Goal: Communication & Community: Answer question/provide support

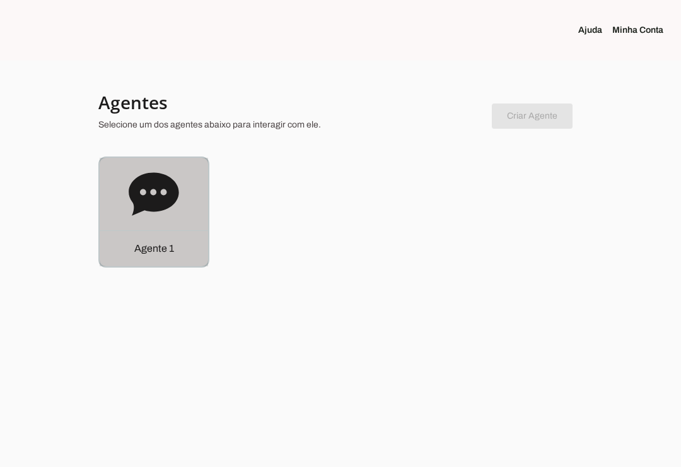
click at [157, 232] on div "Agente 1" at bounding box center [154, 248] width 109 height 36
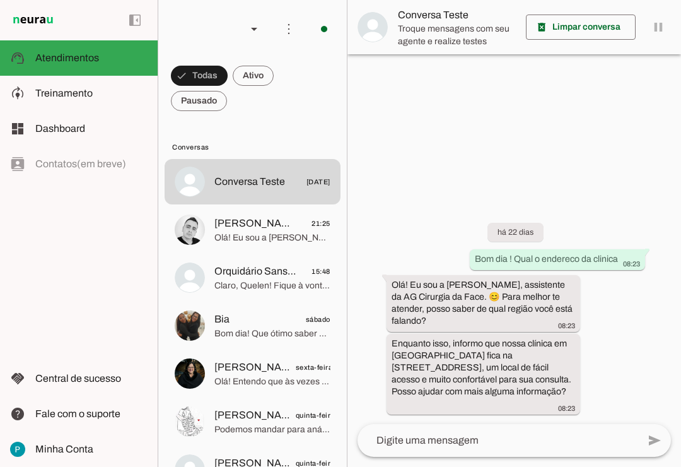
click at [276, 226] on span "[PERSON_NAME] 21:25" at bounding box center [272, 224] width 116 height 16
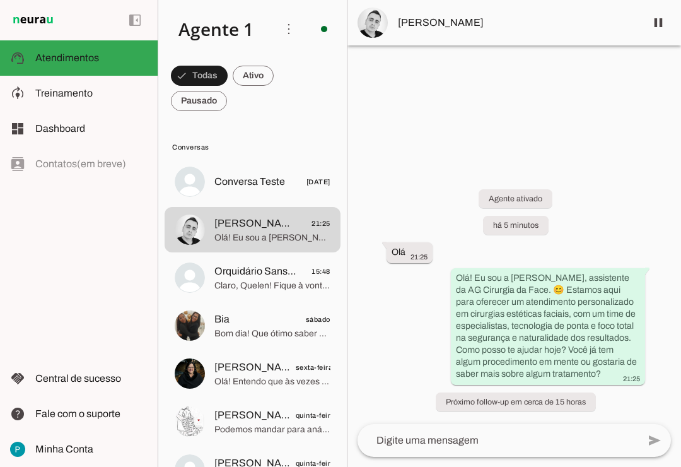
scroll to position [1, 0]
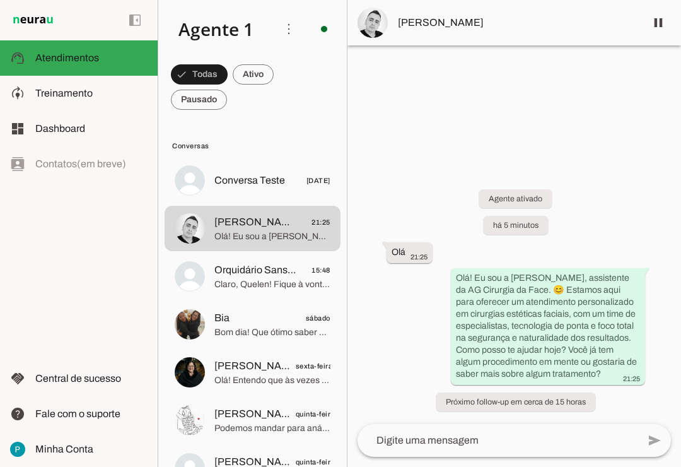
click at [242, 271] on span "Orquidário Sansão do Campo" at bounding box center [255, 269] width 83 height 15
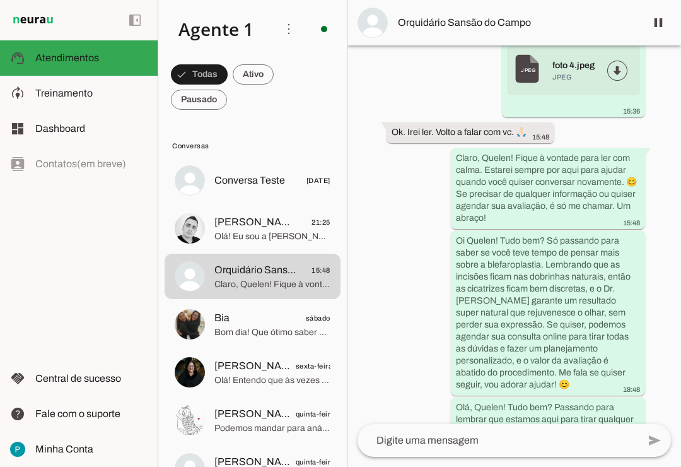
scroll to position [2794, 0]
